Goal: Information Seeking & Learning: Learn about a topic

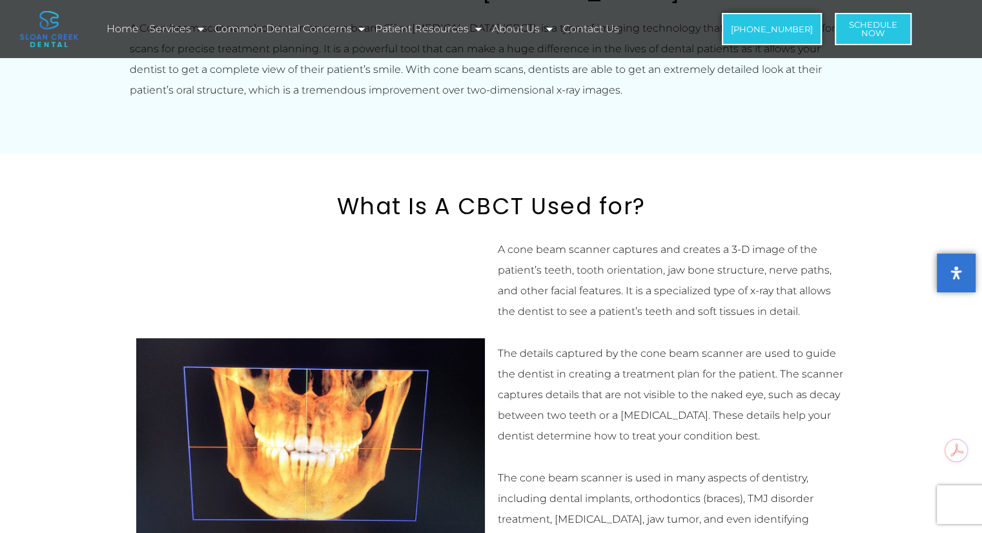
scroll to position [839, 0]
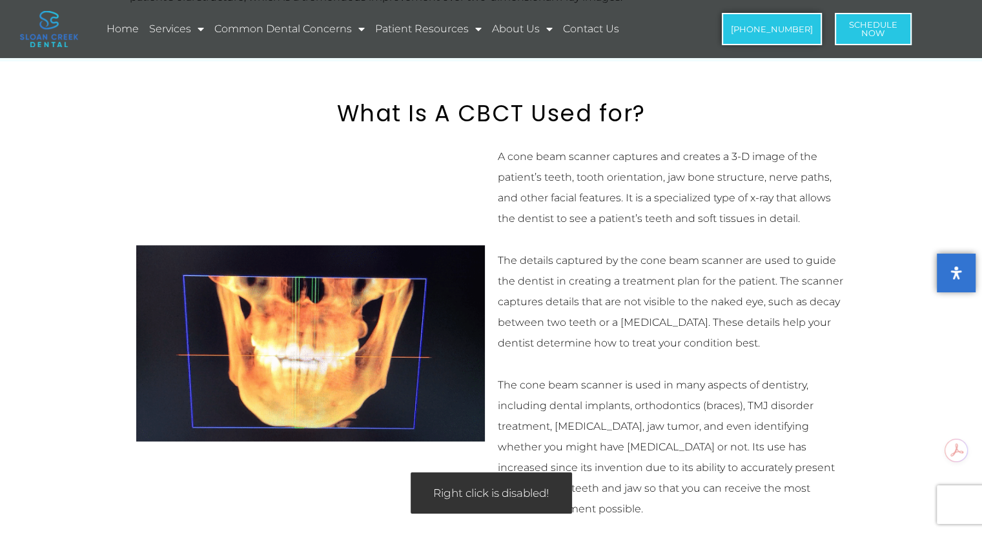
drag, startPoint x: 279, startPoint y: 320, endPoint x: 415, endPoint y: 353, distance: 140.2
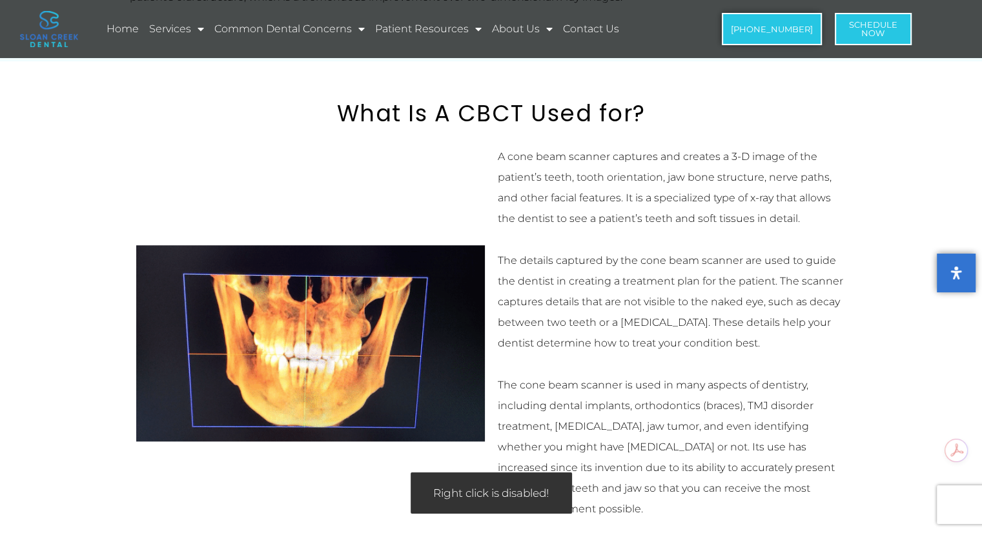
click at [400, 355] on img at bounding box center [310, 343] width 349 height 196
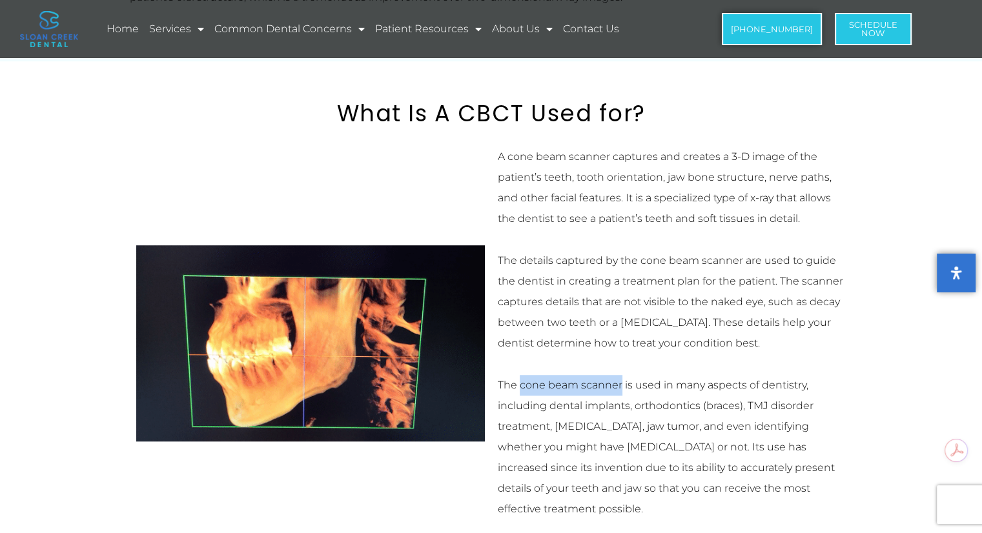
drag, startPoint x: 520, startPoint y: 385, endPoint x: 618, endPoint y: 395, distance: 98.6
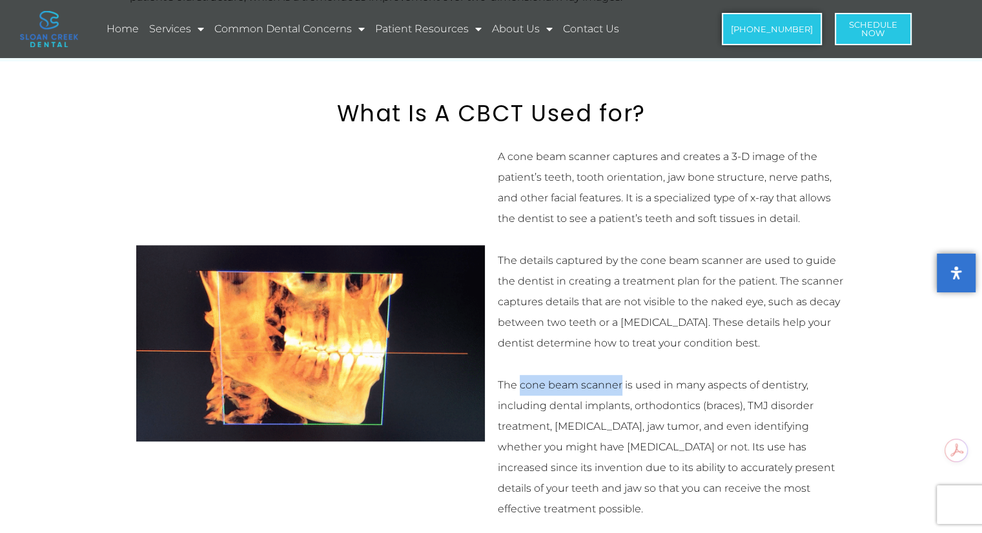
click at [618, 395] on p "The cone beam scanner is used in many aspects of dentistry, including dental im…" at bounding box center [672, 447] width 349 height 145
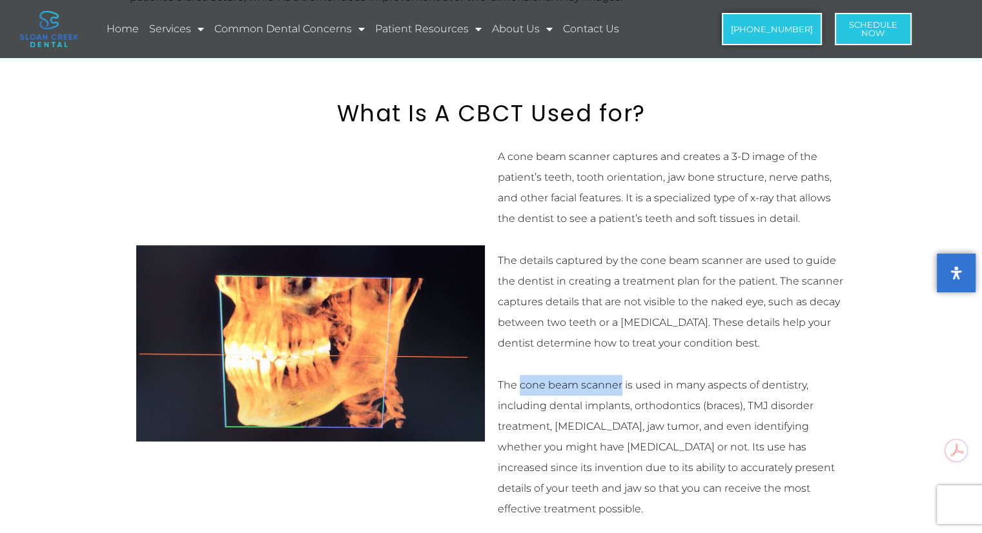
click at [472, 400] on img at bounding box center [310, 343] width 349 height 196
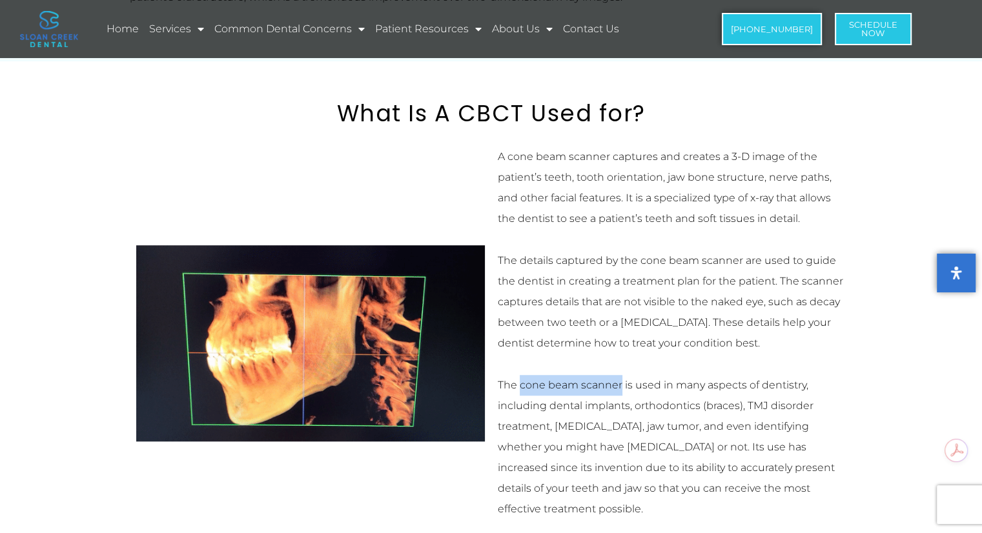
click at [309, 380] on img at bounding box center [310, 343] width 349 height 196
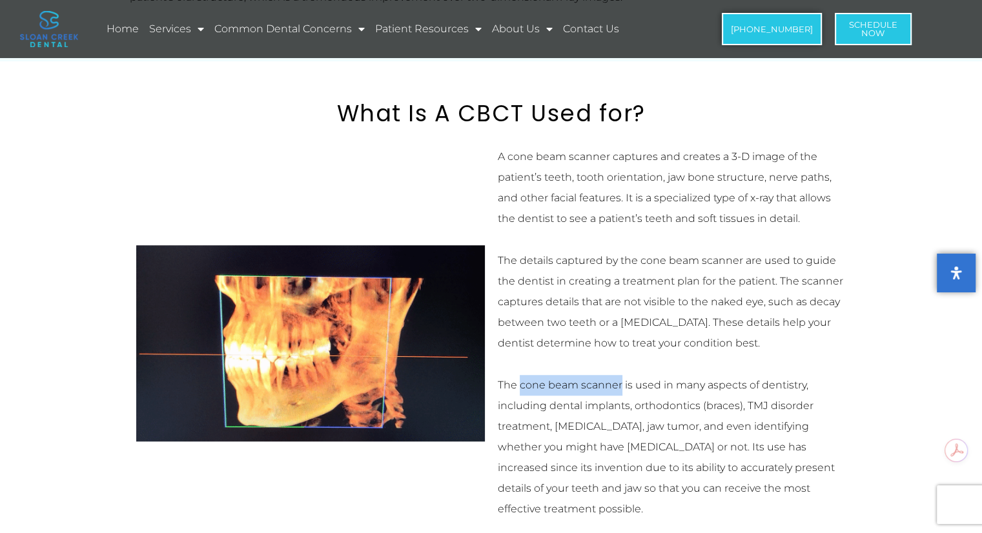
drag, startPoint x: 292, startPoint y: 333, endPoint x: 258, endPoint y: 419, distance: 92.4
click at [258, 419] on img at bounding box center [310, 343] width 349 height 196
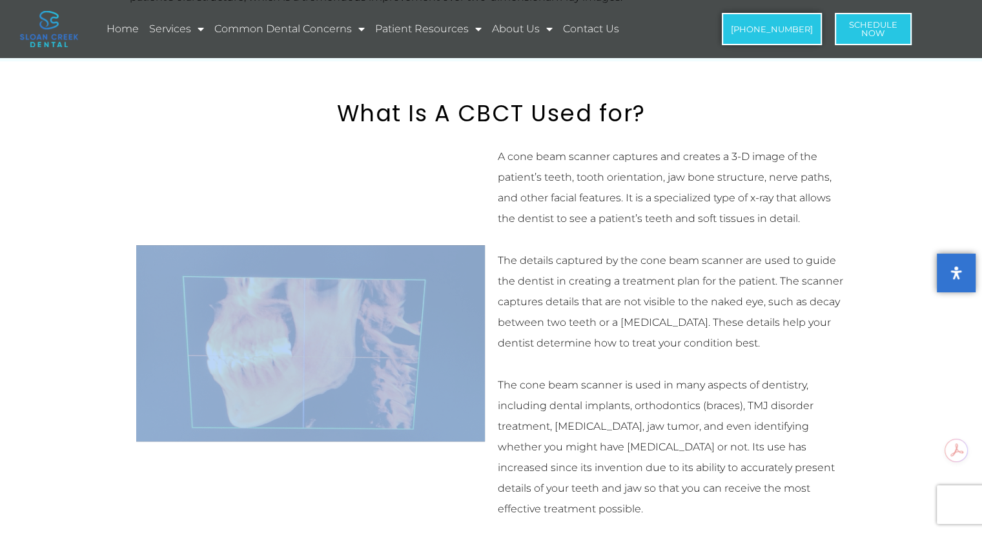
drag, startPoint x: 366, startPoint y: 406, endPoint x: 421, endPoint y: 429, distance: 59.6
click at [421, 429] on section "What Is A CBCT Used for? A cone beam scanner captures and creates a 3-D image o…" at bounding box center [491, 323] width 982 height 525
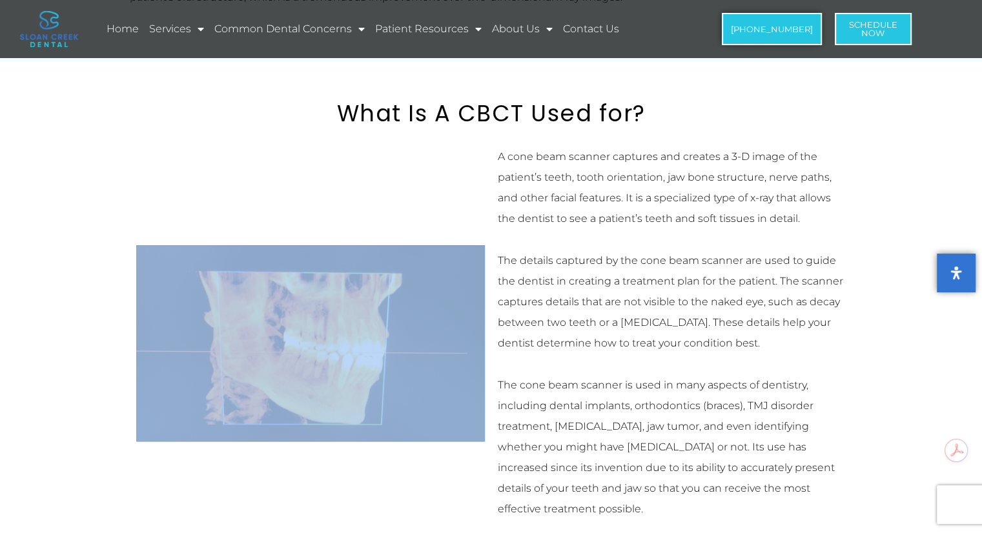
click at [434, 189] on div at bounding box center [311, 343] width 362 height 407
